Goal: Navigation & Orientation: Understand site structure

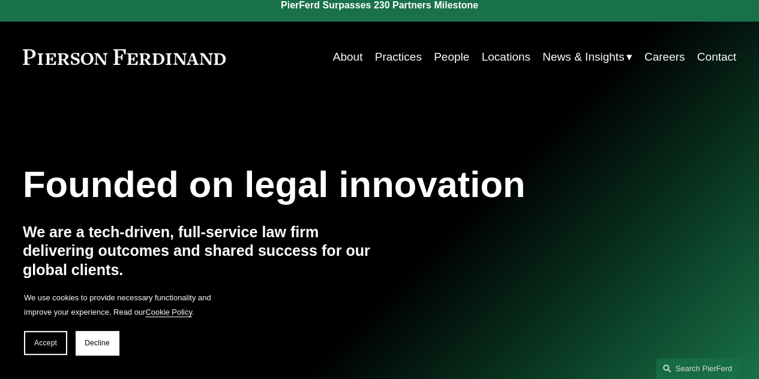
scroll to position [11, 0]
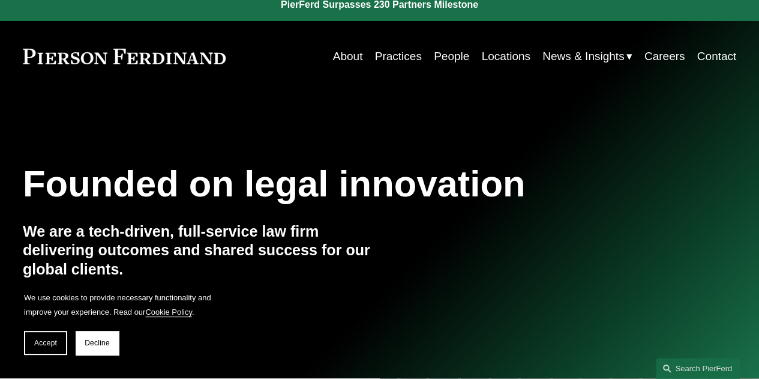
click at [388, 52] on link "Practices" at bounding box center [398, 56] width 47 height 23
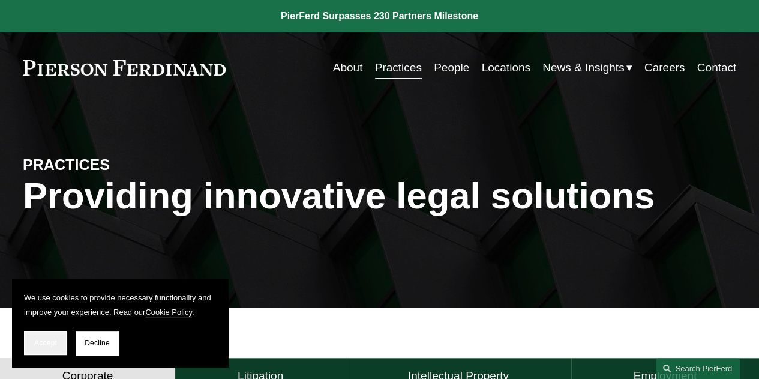
click at [44, 336] on button "Accept" at bounding box center [45, 343] width 43 height 24
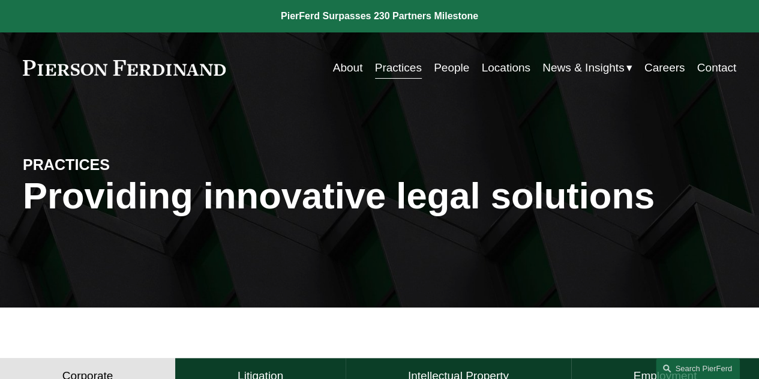
click at [454, 65] on link "People" at bounding box center [451, 67] width 35 height 23
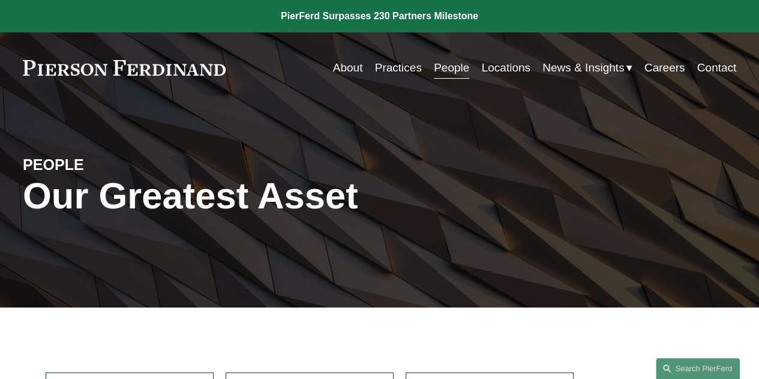
click at [499, 75] on link "Locations" at bounding box center [505, 67] width 49 height 23
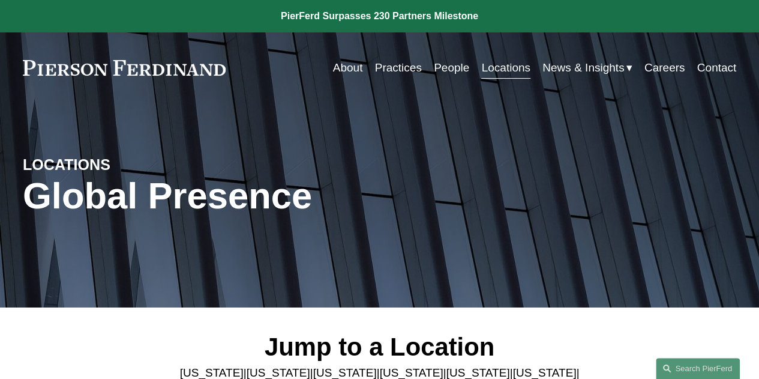
click at [333, 70] on link "About" at bounding box center [348, 67] width 30 height 23
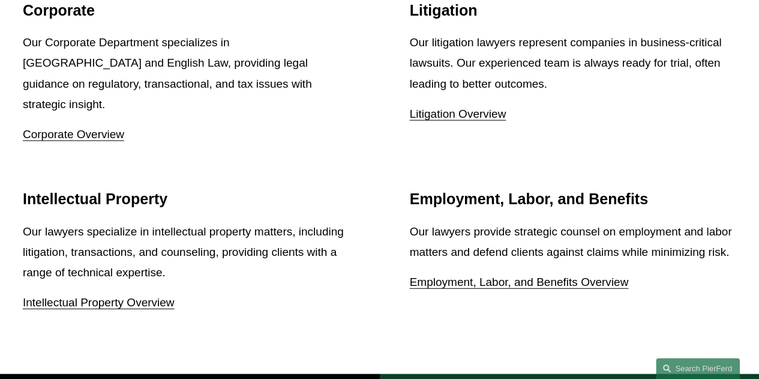
scroll to position [1458, 0]
